Goal: Task Accomplishment & Management: Complete application form

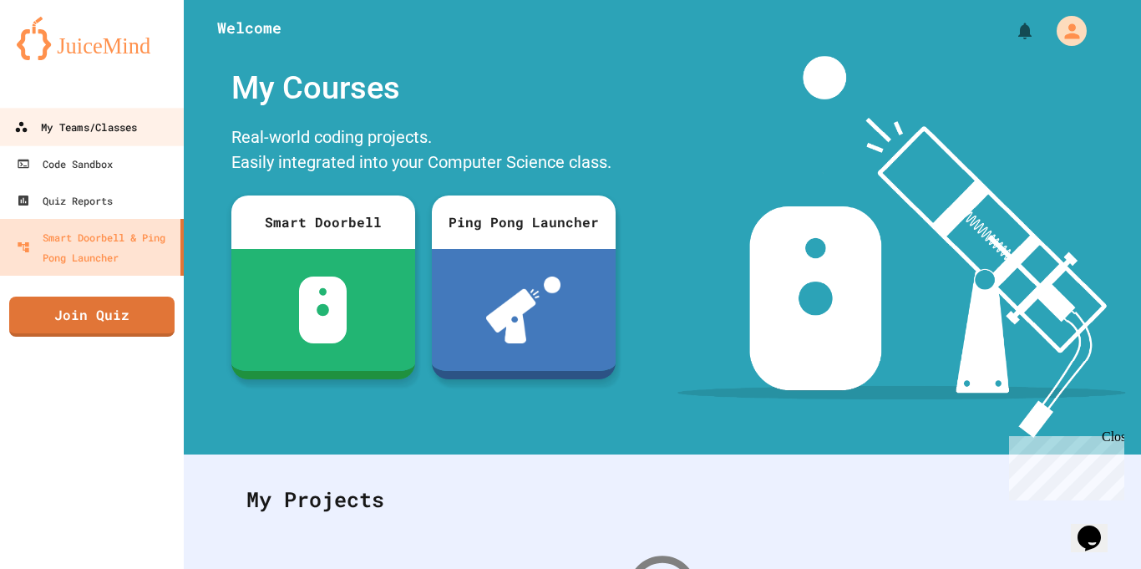
click at [79, 144] on link "My Teams/Classes" at bounding box center [92, 127] width 190 height 38
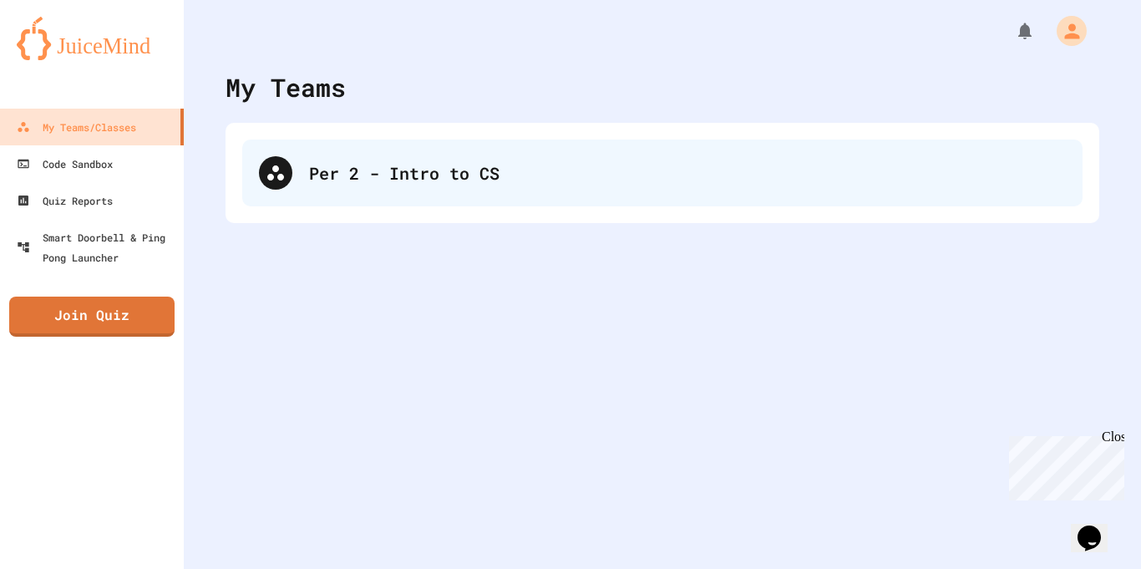
click at [482, 167] on div "Per 2 - Intro to CS" at bounding box center [687, 172] width 757 height 25
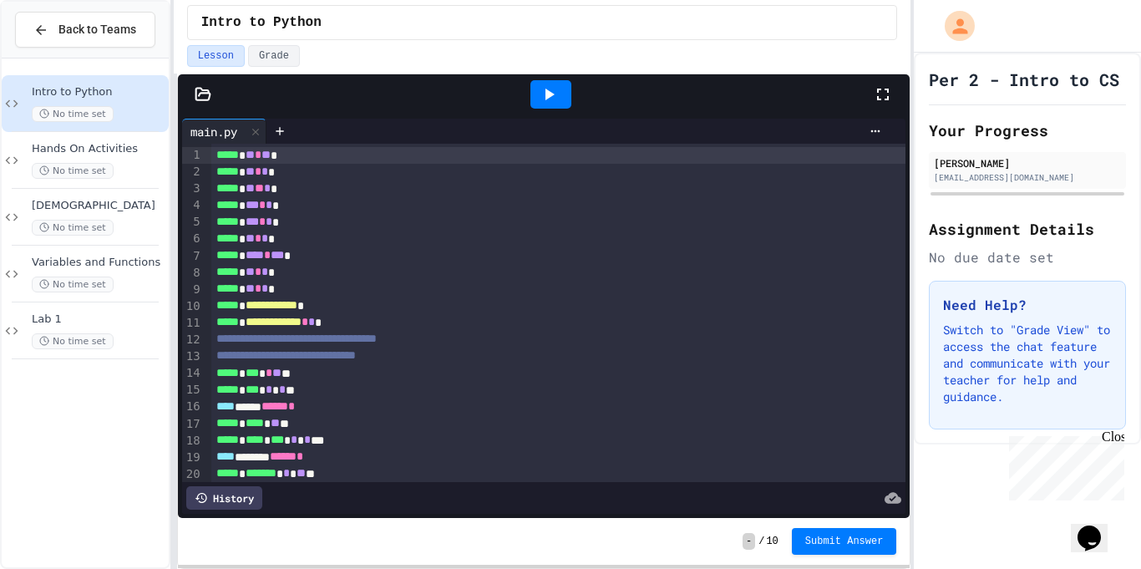
click at [1111, 439] on div "Close" at bounding box center [1112, 439] width 21 height 21
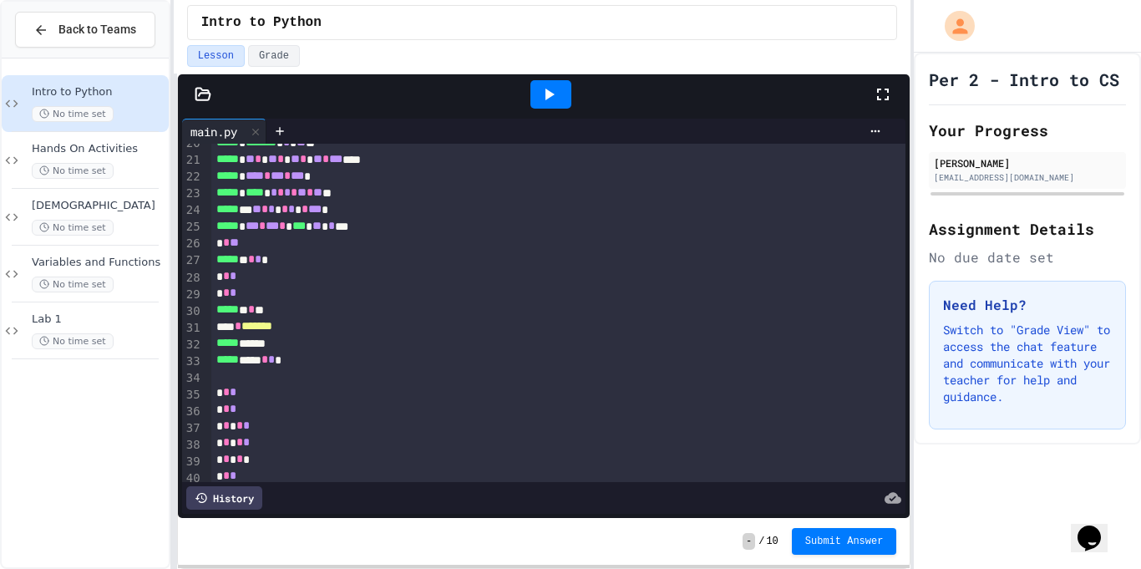
scroll to position [423, 0]
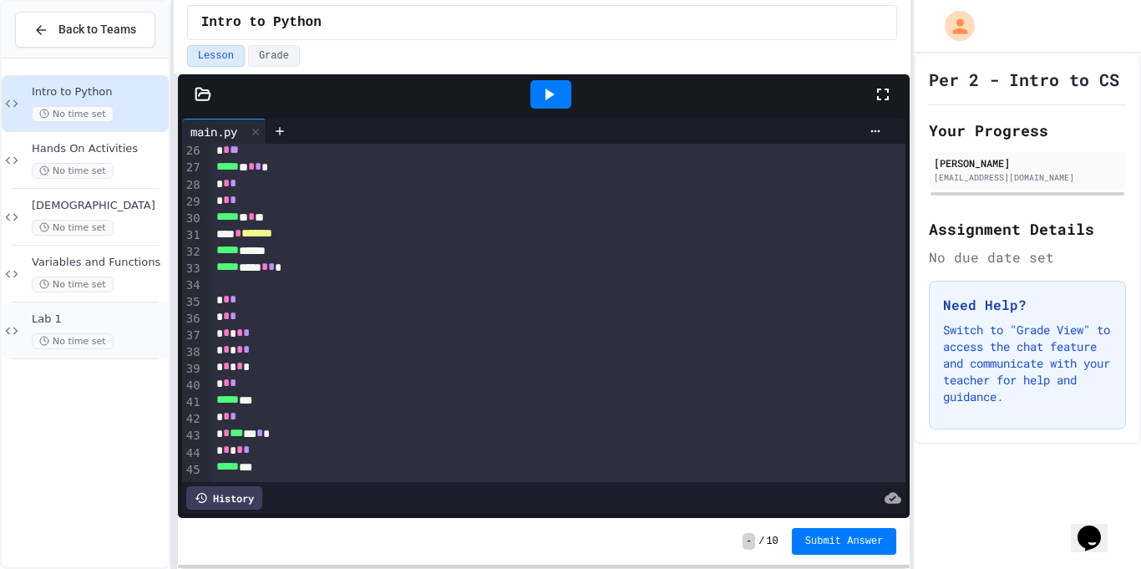
click at [112, 323] on span "Lab 1" at bounding box center [99, 319] width 134 height 14
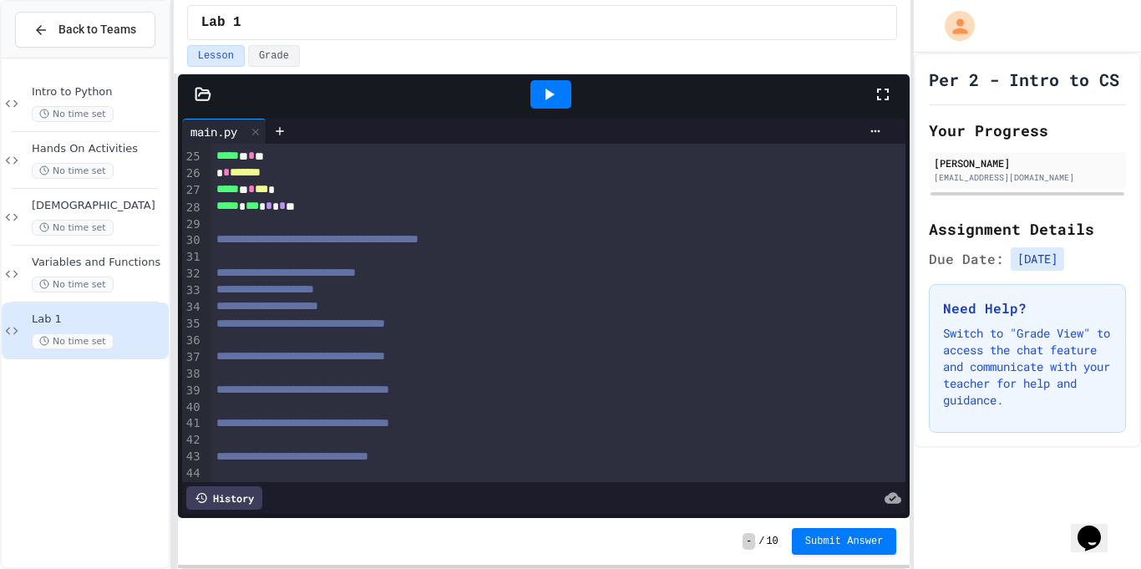
scroll to position [403, 0]
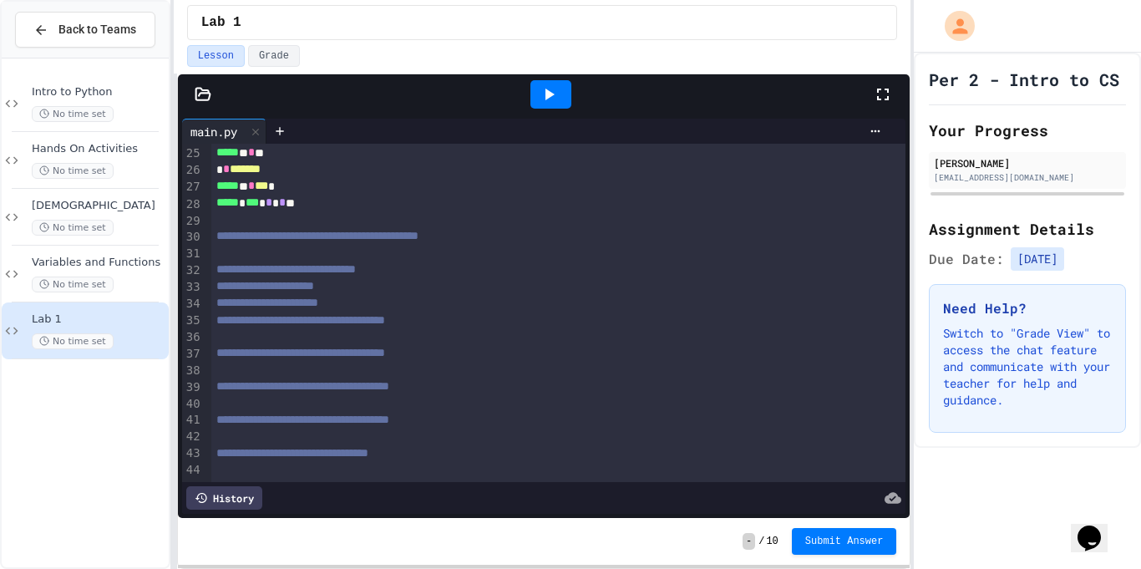
click at [225, 271] on span "**********" at bounding box center [285, 269] width 139 height 12
click at [203, 94] on icon at bounding box center [203, 94] width 17 height 17
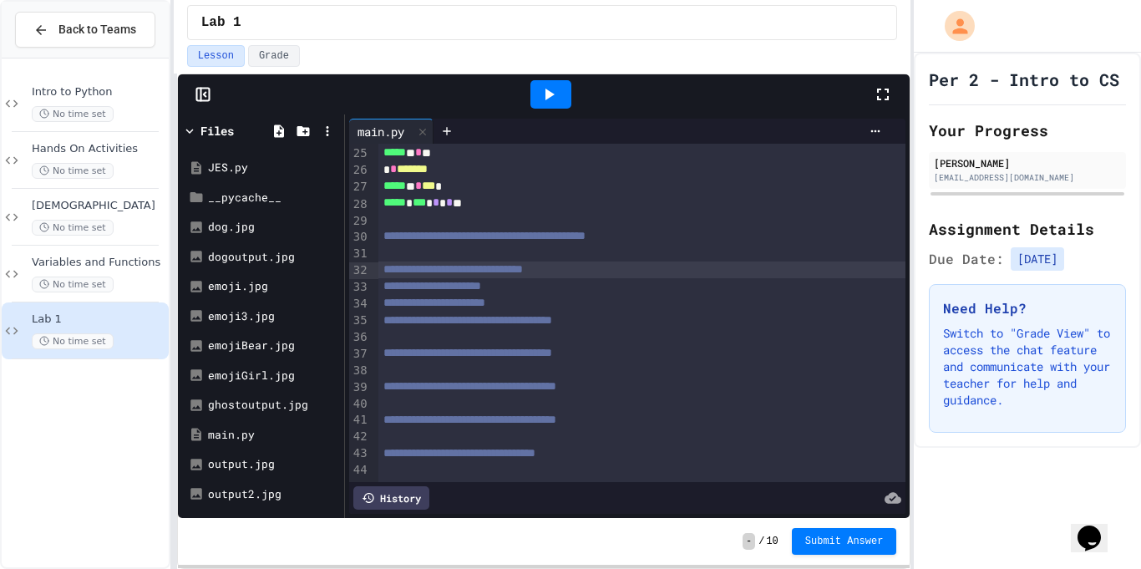
scroll to position [420, 0]
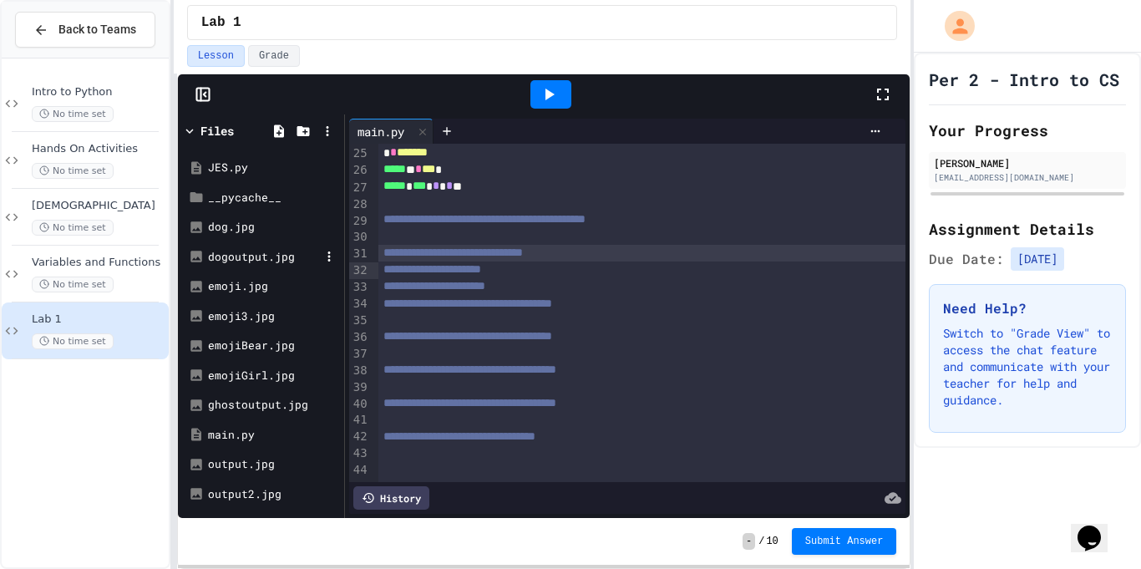
click at [238, 255] on div "dogoutput.jpg" at bounding box center [264, 257] width 112 height 17
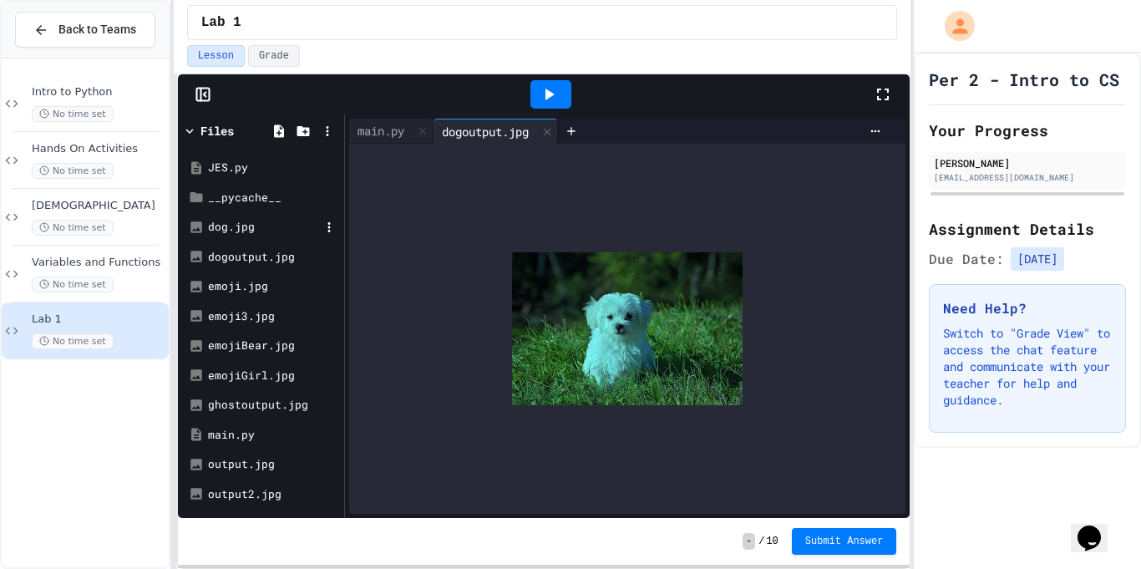
click at [239, 225] on div "dog.jpg" at bounding box center [264, 227] width 112 height 17
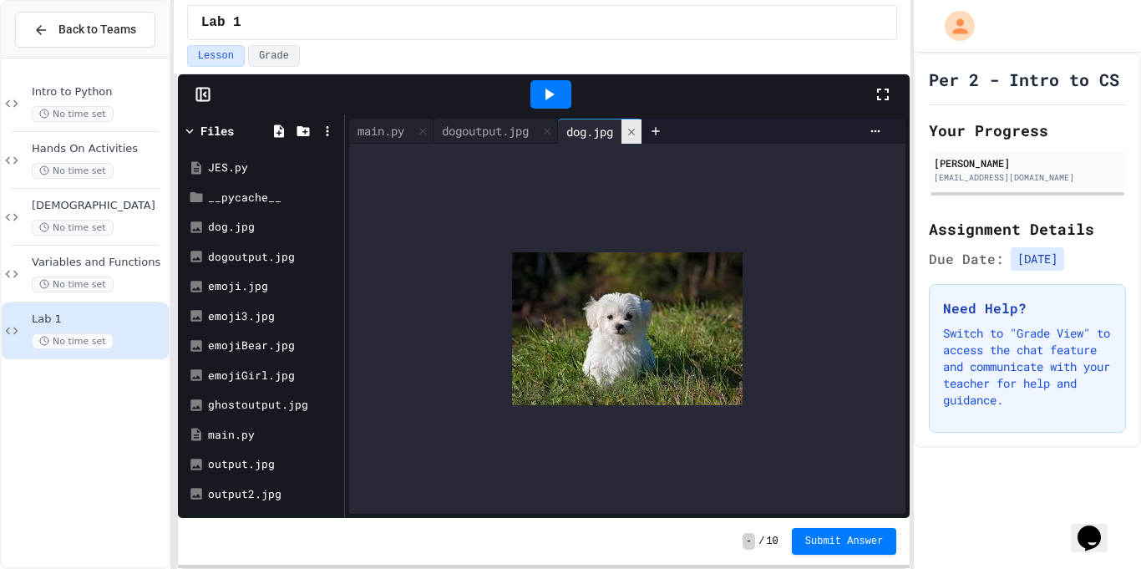
click at [641, 139] on div at bounding box center [631, 131] width 20 height 24
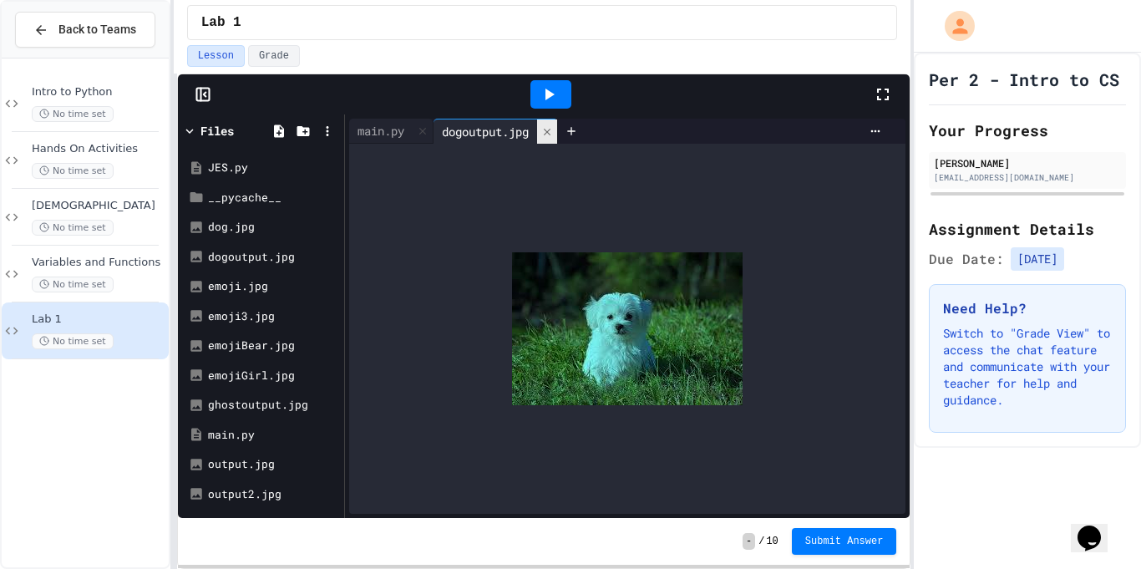
click at [550, 132] on icon at bounding box center [547, 131] width 7 height 7
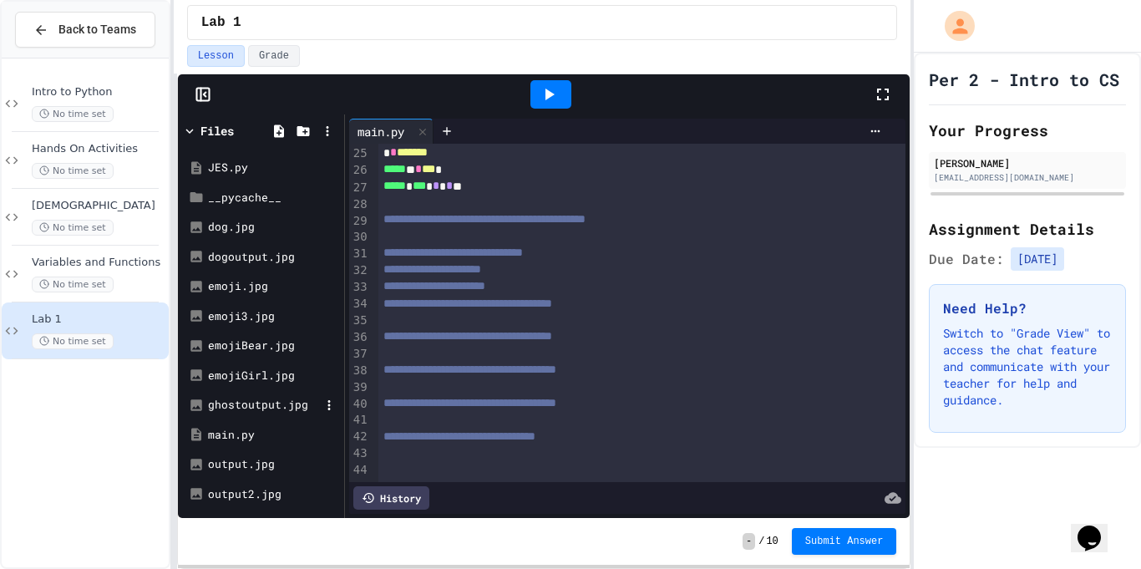
click at [248, 408] on div "ghostoutput.jpg" at bounding box center [264, 405] width 112 height 17
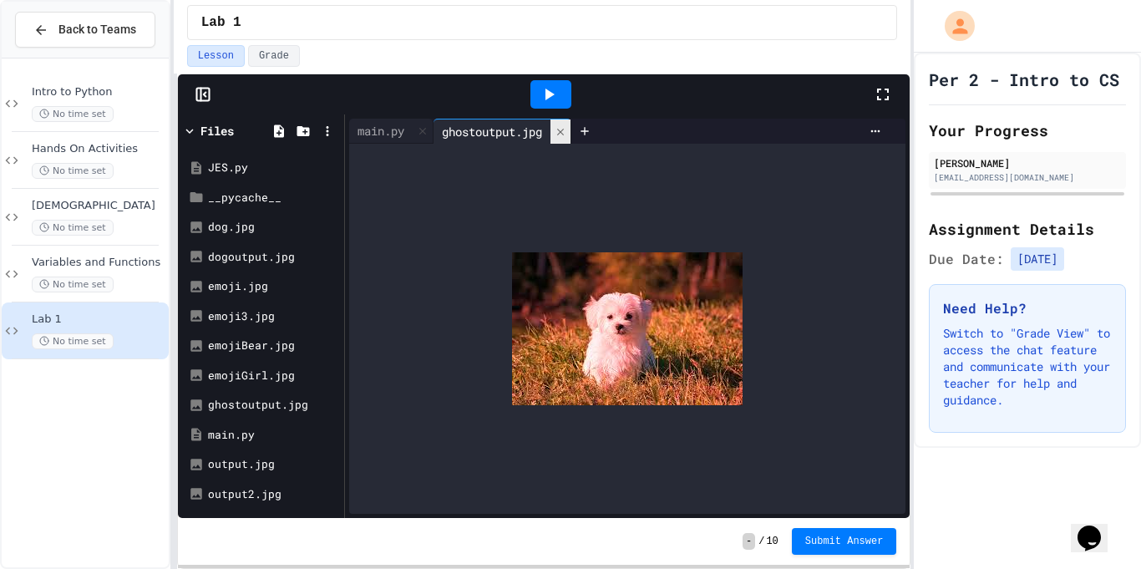
click at [562, 134] on icon at bounding box center [561, 132] width 12 height 12
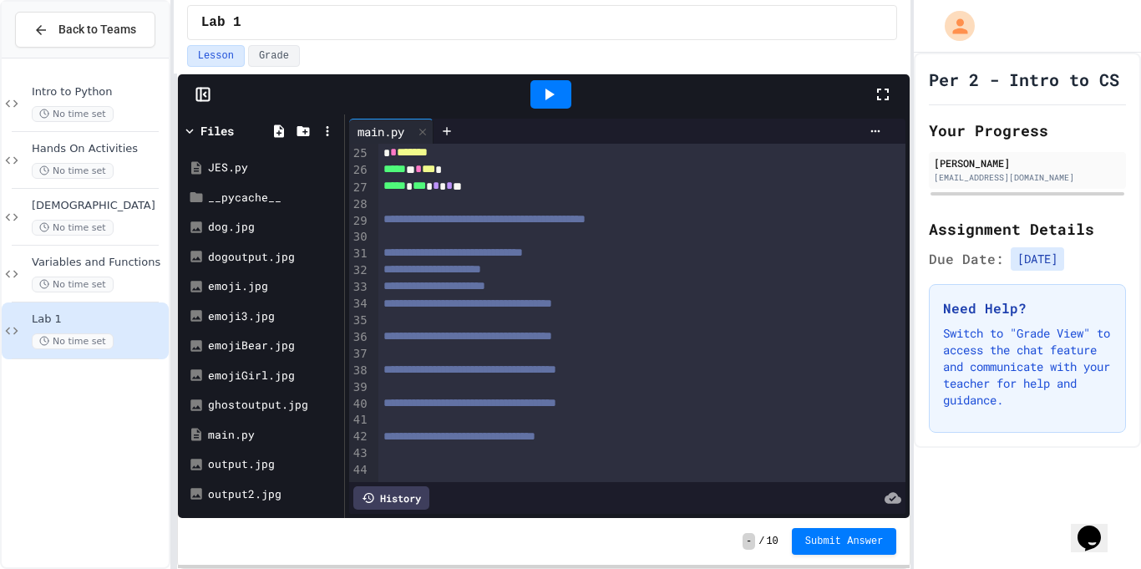
click at [391, 258] on span "**********" at bounding box center [452, 252] width 139 height 12
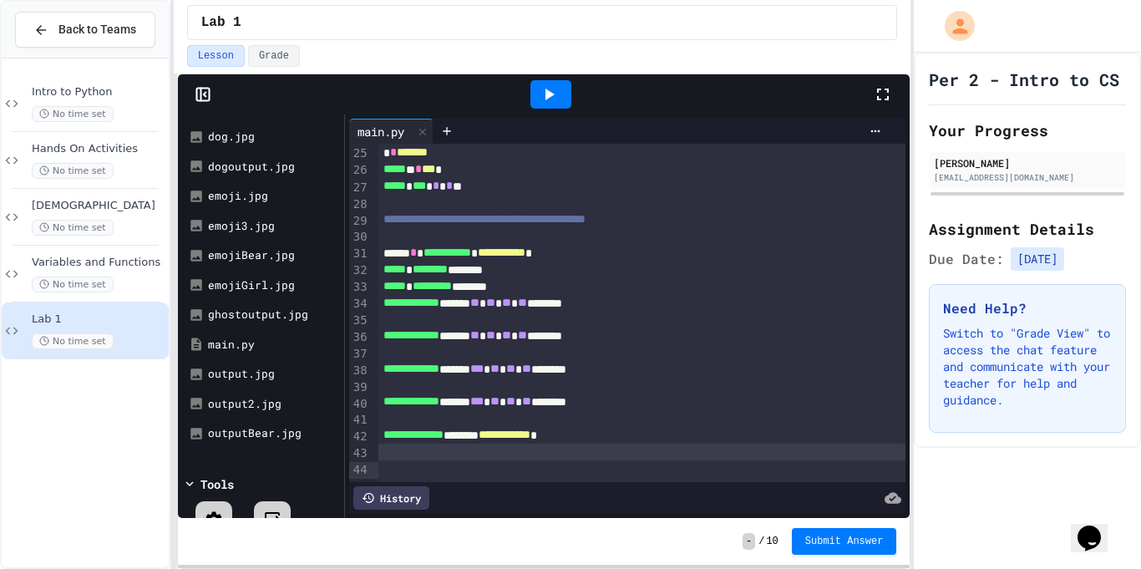
scroll to position [0, 0]
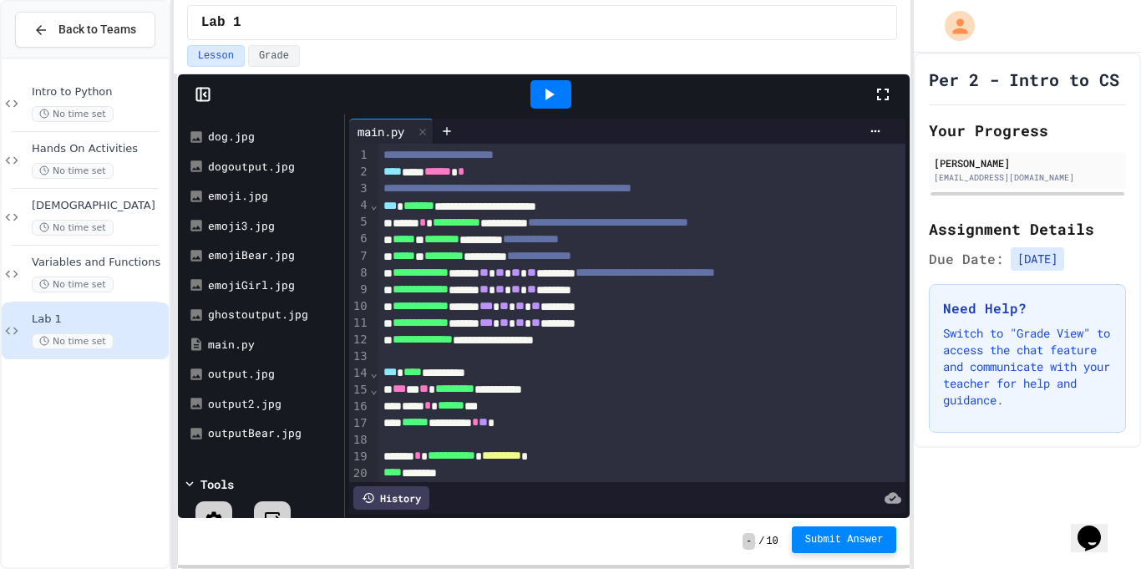
click at [848, 542] on span "Submit Answer" at bounding box center [844, 539] width 79 height 13
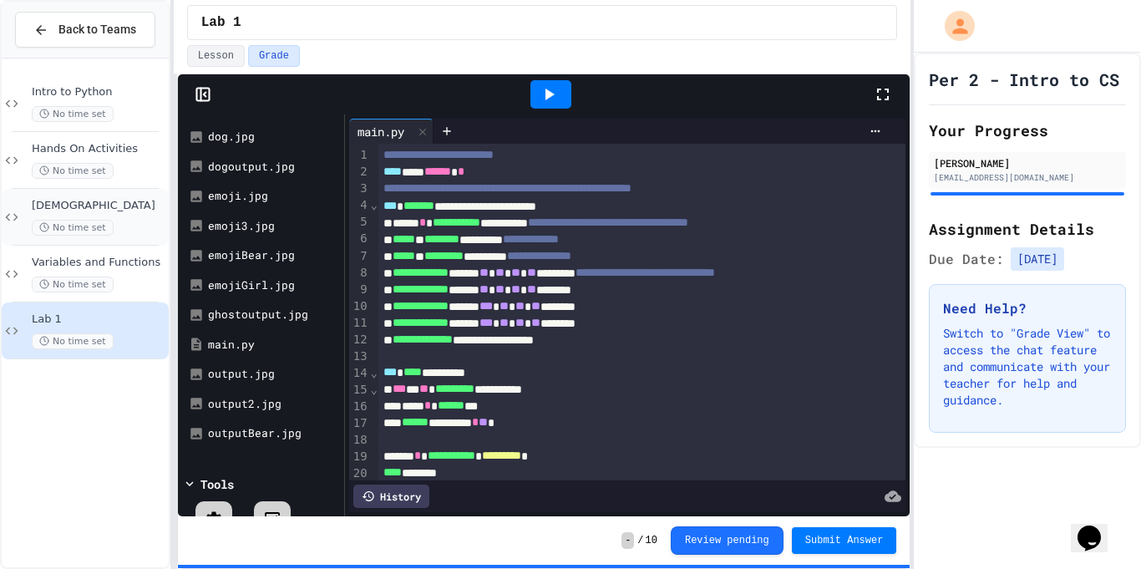
click at [85, 215] on div "[DEMOGRAPHIC_DATA] No time set" at bounding box center [99, 217] width 134 height 37
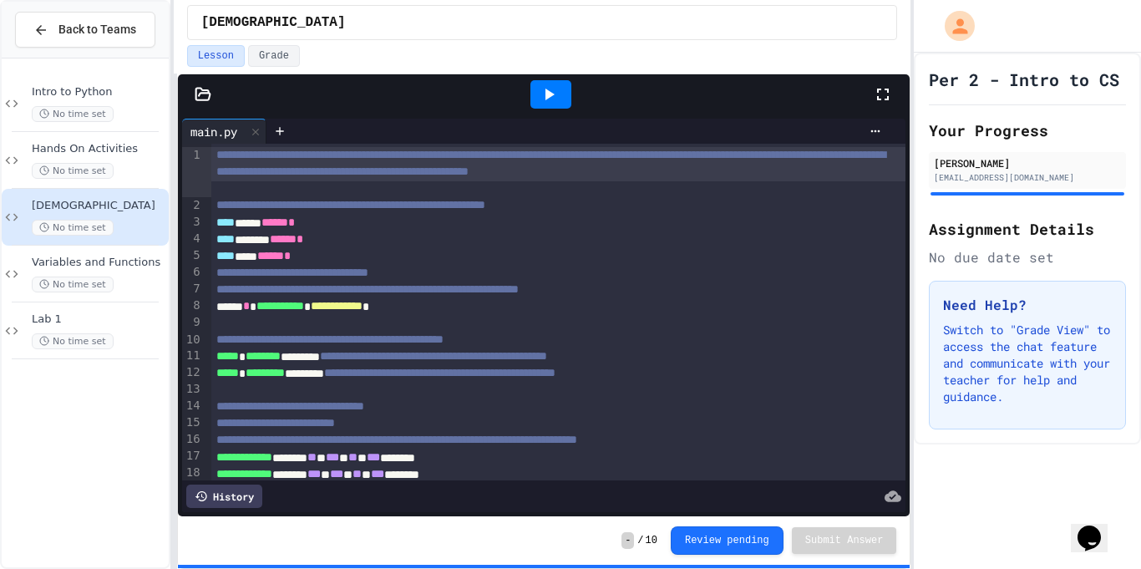
scroll to position [139, 0]
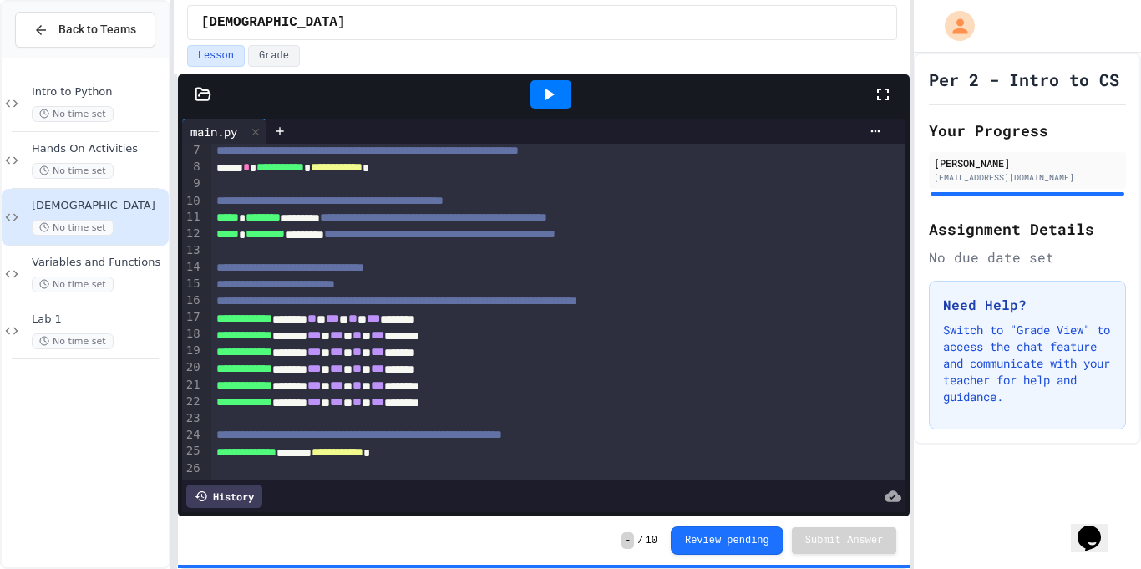
click at [200, 96] on icon at bounding box center [203, 94] width 17 height 17
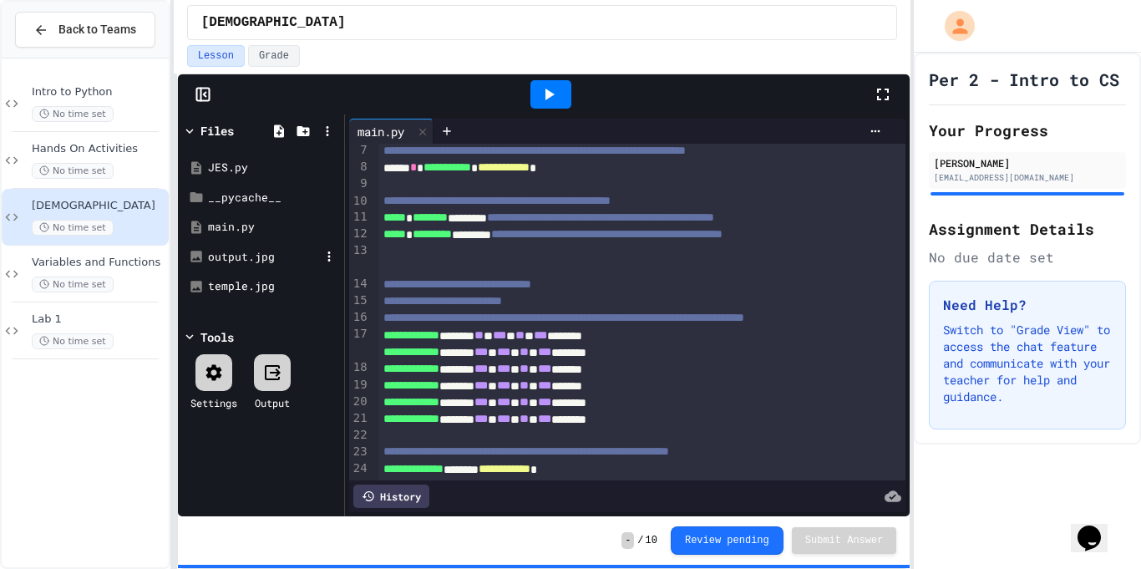
click at [220, 264] on div "output.jpg" at bounding box center [264, 257] width 112 height 17
